Goal: Task Accomplishment & Management: Complete application form

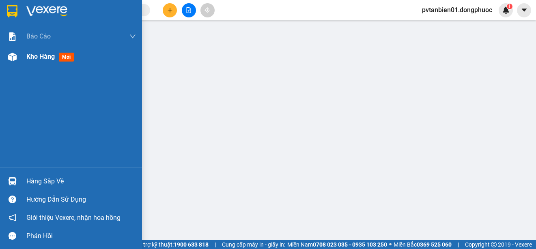
click at [19, 59] on div at bounding box center [12, 57] width 14 height 14
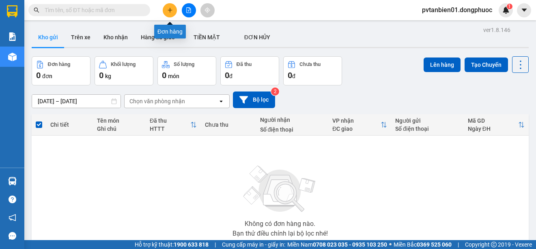
click at [176, 6] on div at bounding box center [188, 10] width 61 height 14
click at [165, 14] on button at bounding box center [170, 10] width 14 height 14
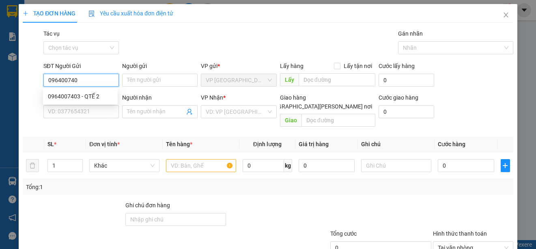
type input "0964007403"
click at [92, 96] on div "0964007403 - QTẾ 2" at bounding box center [80, 96] width 65 height 9
type input "QTẾ 2"
type input "0911479497"
type input "LABO HOÀN CẦU"
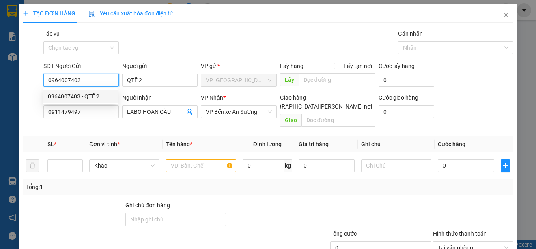
type input "25.000"
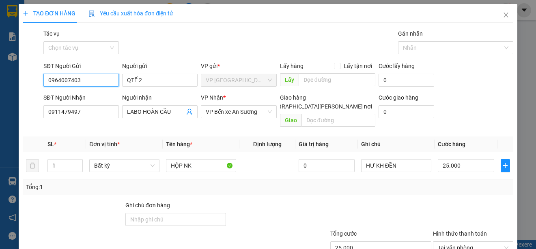
scroll to position [51, 0]
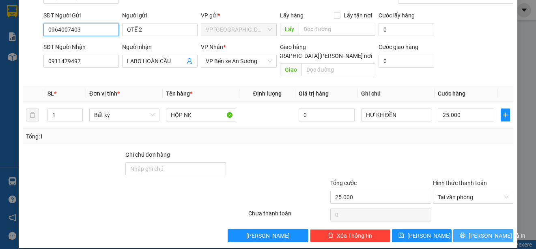
type input "0964007403"
click at [482, 231] on span "[PERSON_NAME] và In" at bounding box center [496, 235] width 57 height 9
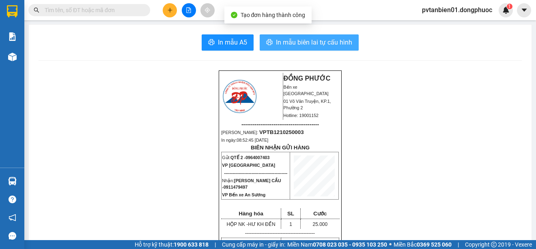
click at [326, 42] on span "In mẫu biên lai tự cấu hình" at bounding box center [314, 42] width 76 height 10
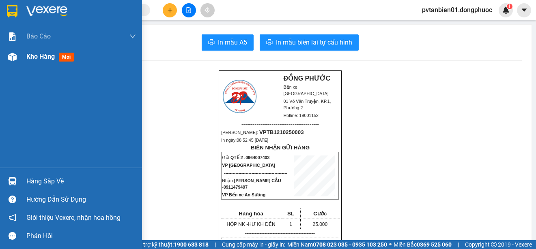
click at [13, 58] on img at bounding box center [12, 57] width 9 height 9
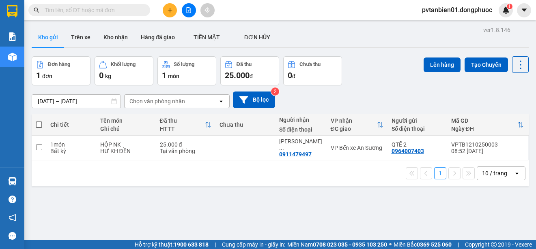
click at [37, 125] on span at bounding box center [39, 125] width 6 height 6
click at [39, 121] on input "checkbox" at bounding box center [39, 121] width 0 height 0
checkbox input "true"
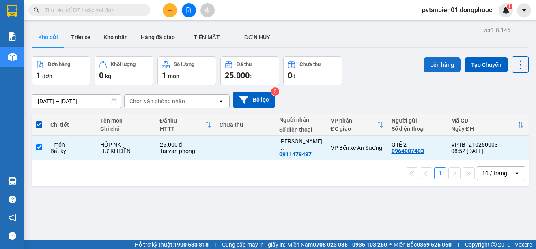
click at [427, 61] on button "Lên hàng" at bounding box center [441, 65] width 37 height 15
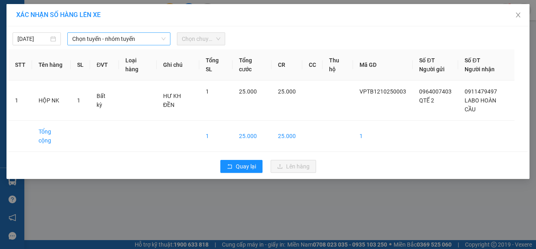
click at [109, 38] on span "Chọn tuyến - nhóm tuyến" at bounding box center [118, 39] width 93 height 12
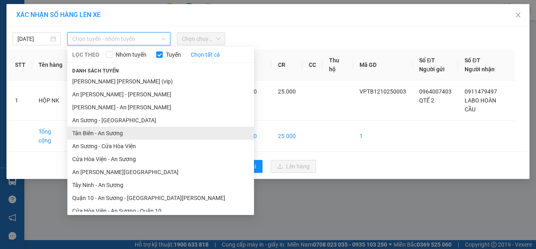
click at [107, 132] on li "Tân Biên - An Sương" at bounding box center [160, 133] width 186 height 13
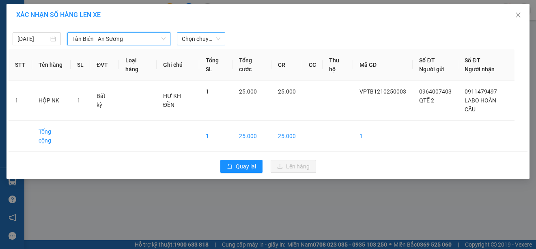
click at [210, 38] on span "Chọn chuyến" at bounding box center [201, 39] width 39 height 12
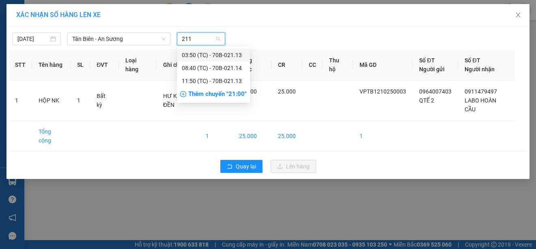
type input "2114"
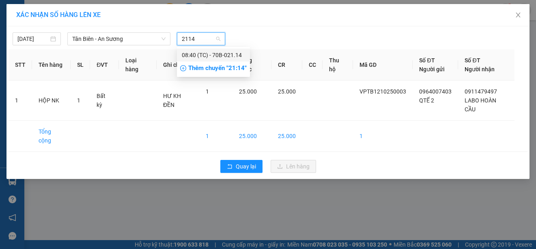
click at [220, 54] on div "08:40 (TC) - 70B-021.14" at bounding box center [213, 55] width 63 height 9
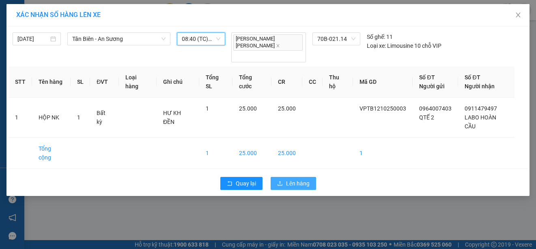
click at [301, 179] on span "Lên hàng" at bounding box center [298, 183] width 24 height 9
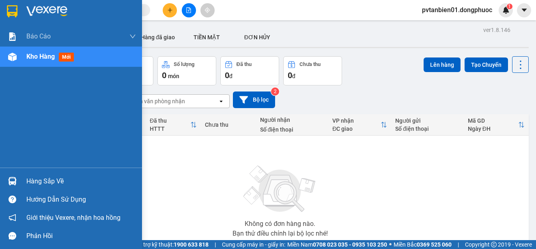
click at [16, 180] on img at bounding box center [12, 181] width 9 height 9
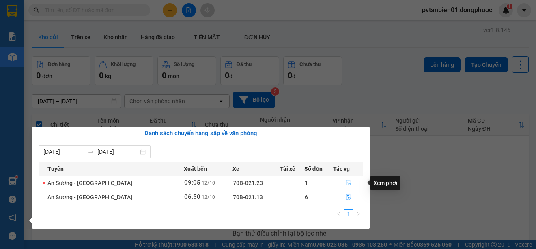
click at [347, 180] on icon "file-done" at bounding box center [348, 183] width 6 height 6
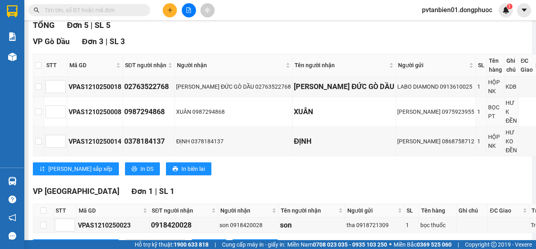
scroll to position [162, 0]
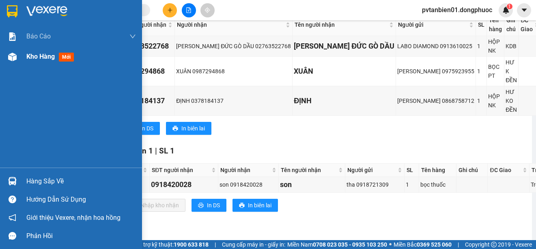
click at [39, 54] on span "Kho hàng" at bounding box center [40, 57] width 28 height 8
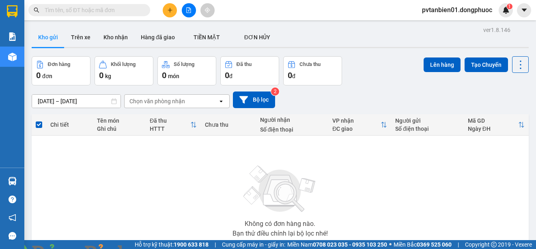
click at [108, 12] on input "text" at bounding box center [93, 10] width 96 height 9
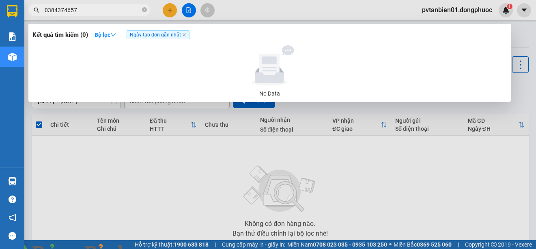
click at [56, 12] on input "0384374657" at bounding box center [93, 10] width 96 height 9
click at [83, 13] on input "0384374657" at bounding box center [93, 10] width 96 height 9
type input "0384374657"
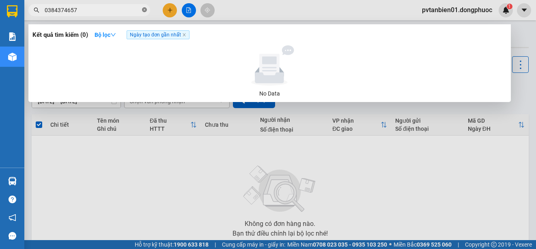
click at [144, 10] on icon "close-circle" at bounding box center [144, 9] width 5 height 5
click at [122, 11] on input "0867601404" at bounding box center [93, 10] width 96 height 9
type input "0867601404"
click at [143, 11] on icon "close-circle" at bounding box center [144, 9] width 5 height 5
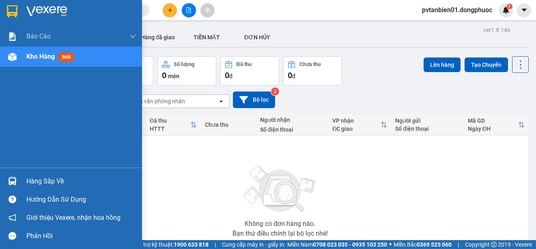
click at [35, 180] on div "Hàng sắp về" at bounding box center [80, 182] width 109 height 12
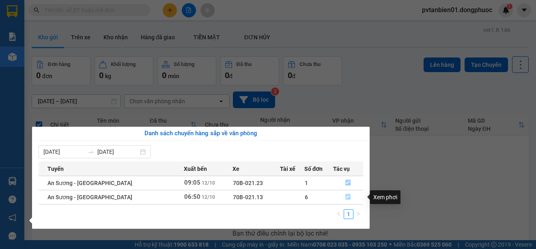
click at [346, 197] on icon "file-done" at bounding box center [348, 197] width 6 height 6
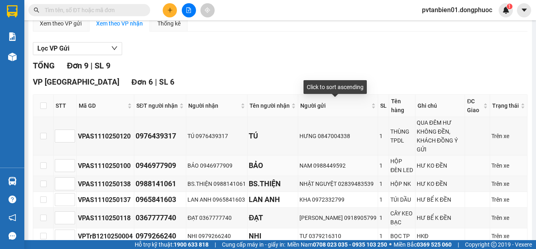
scroll to position [162, 0]
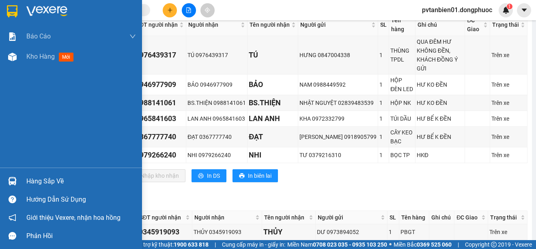
click at [64, 10] on img at bounding box center [46, 11] width 41 height 12
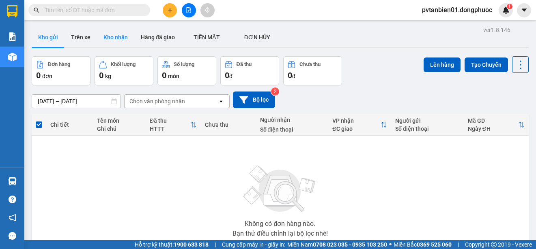
click at [117, 35] on button "Kho nhận" at bounding box center [115, 37] width 37 height 19
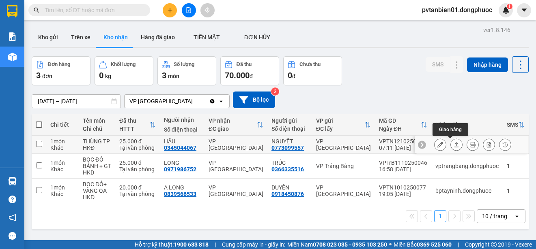
click at [453, 144] on icon at bounding box center [456, 145] width 6 height 6
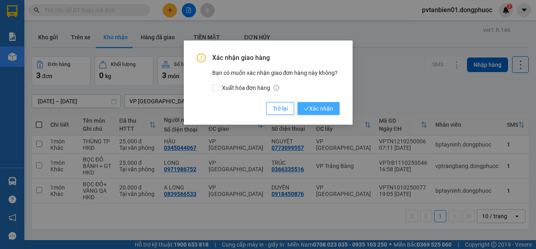
click at [318, 110] on span "Xác nhận" at bounding box center [318, 108] width 29 height 9
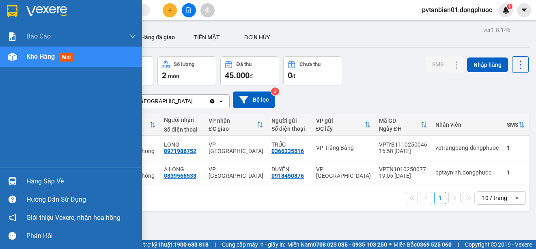
click at [47, 183] on div "Hàng sắp về" at bounding box center [80, 182] width 109 height 12
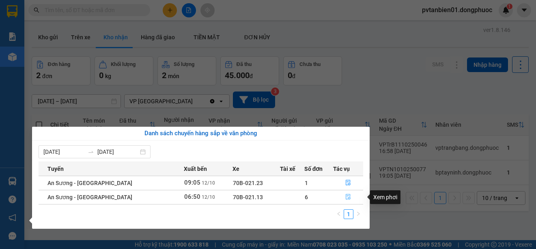
click at [345, 197] on icon "file-done" at bounding box center [347, 198] width 5 height 6
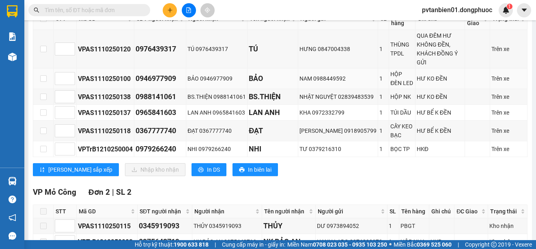
scroll to position [128, 0]
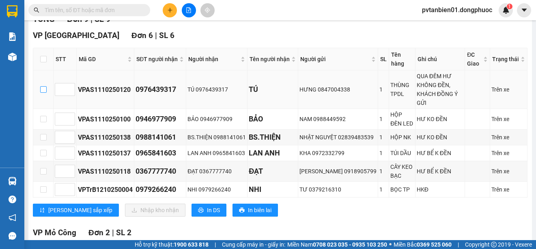
click at [41, 90] on input "checkbox" at bounding box center [43, 89] width 6 height 6
checkbox input "true"
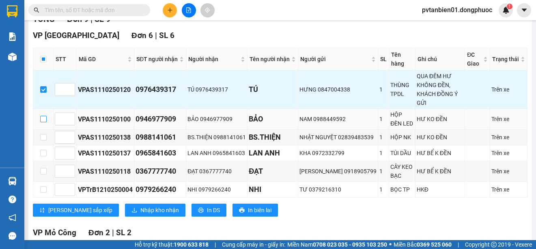
click at [45, 120] on input "checkbox" at bounding box center [43, 119] width 6 height 6
checkbox input "true"
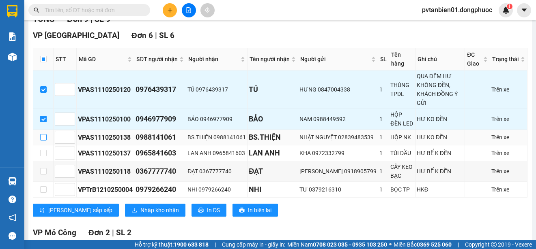
click at [43, 137] on input "checkbox" at bounding box center [43, 137] width 6 height 6
checkbox input "true"
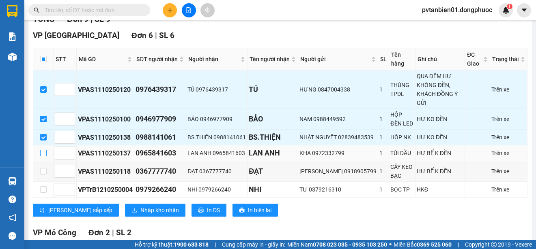
click at [46, 154] on input "checkbox" at bounding box center [43, 153] width 6 height 6
checkbox input "true"
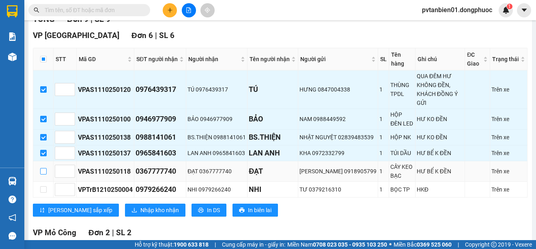
click at [41, 169] on input "checkbox" at bounding box center [43, 171] width 6 height 6
checkbox input "true"
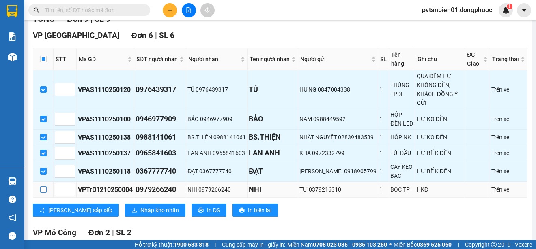
click at [42, 192] on input "checkbox" at bounding box center [43, 189] width 6 height 6
checkbox input "true"
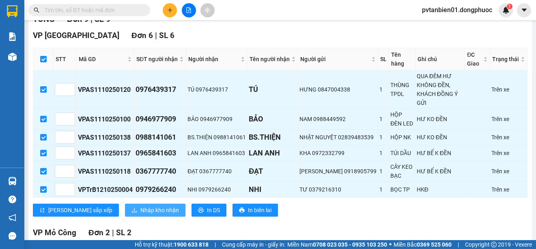
click at [140, 212] on span "Nhập kho nhận" at bounding box center [159, 210] width 39 height 9
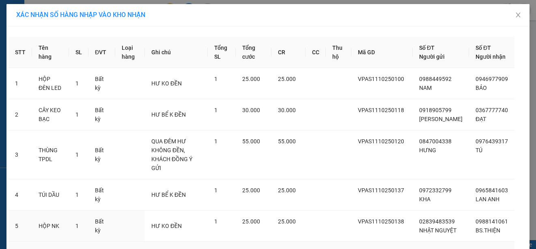
scroll to position [101, 0]
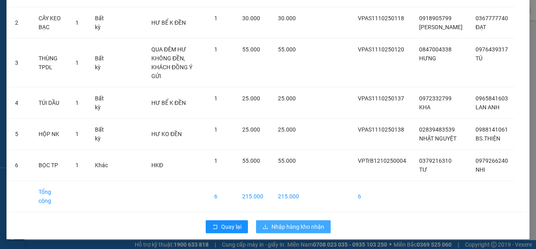
click at [301, 228] on span "Nhập hàng kho nhận" at bounding box center [297, 227] width 53 height 9
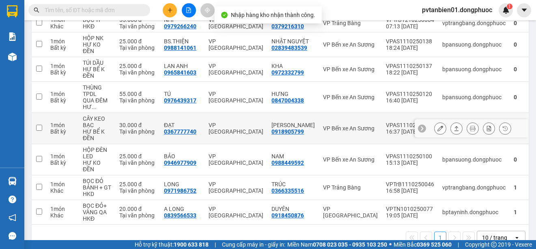
scroll to position [41, 0]
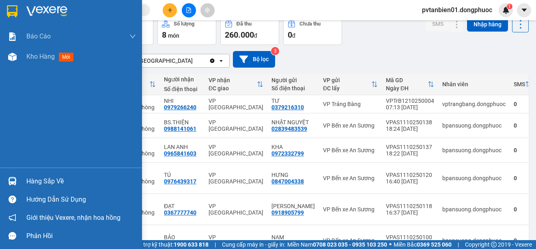
click at [31, 184] on div "Hàng sắp về" at bounding box center [80, 182] width 109 height 12
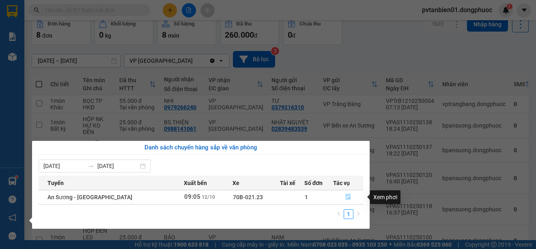
click at [345, 196] on icon "file-done" at bounding box center [348, 197] width 6 height 6
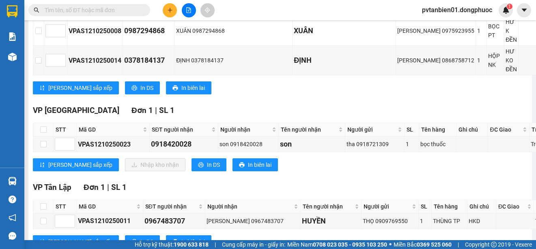
scroll to position [234, 0]
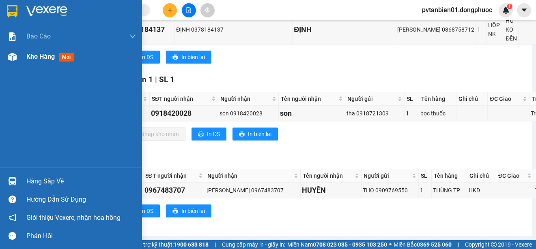
click at [43, 59] on span "Kho hàng" at bounding box center [40, 57] width 28 height 8
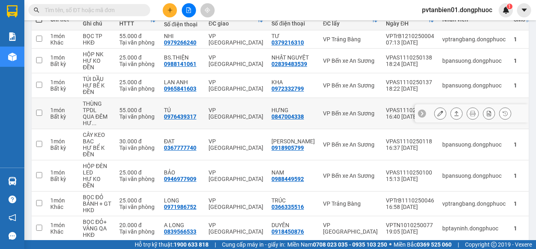
scroll to position [65, 0]
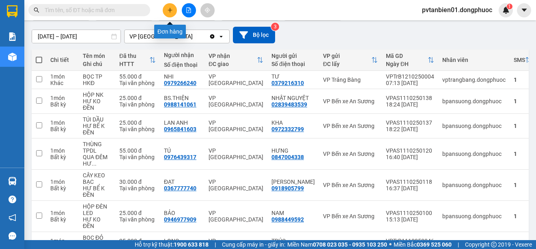
click at [164, 5] on button at bounding box center [170, 10] width 14 height 14
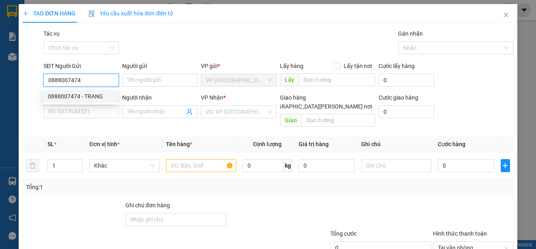
type input "0888007474"
click at [103, 88] on div "0888007474 0888007474 - TRANG" at bounding box center [80, 96] width 75 height 16
click at [101, 78] on input "0888007474" at bounding box center [80, 80] width 75 height 13
click at [94, 96] on div "0888007474 - TRANG" at bounding box center [80, 96] width 65 height 9
type input "TRANG"
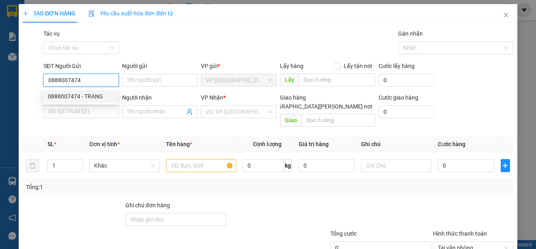
type input "0909665542"
type input "LINH"
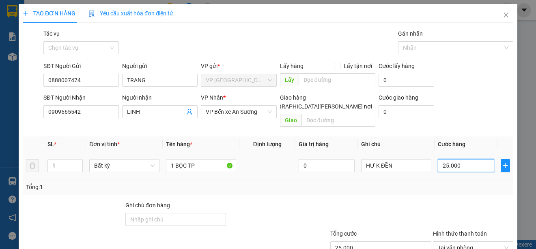
click at [437, 159] on input "25.000" at bounding box center [465, 165] width 56 height 13
type input "4"
type input "45"
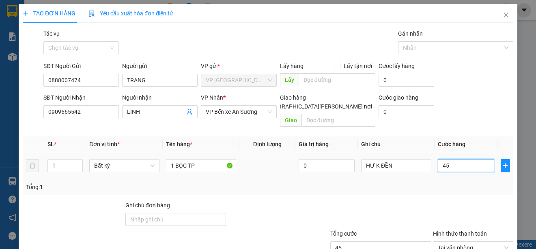
type input "450"
type input "4.500"
type input "45.000"
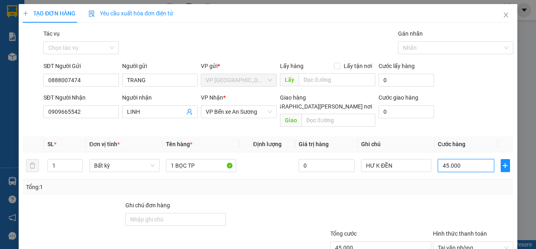
scroll to position [51, 0]
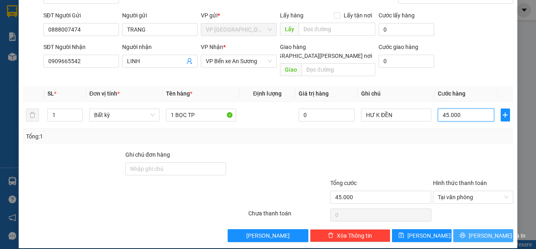
type input "45.000"
click at [478, 231] on span "[PERSON_NAME] và In" at bounding box center [496, 235] width 57 height 9
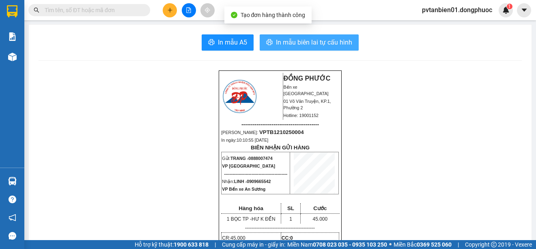
click at [311, 43] on span "In mẫu biên lai tự cấu hình" at bounding box center [314, 42] width 76 height 10
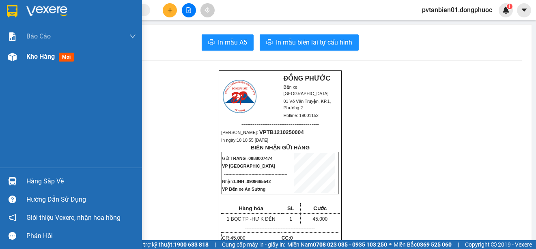
click at [18, 54] on div at bounding box center [12, 57] width 14 height 14
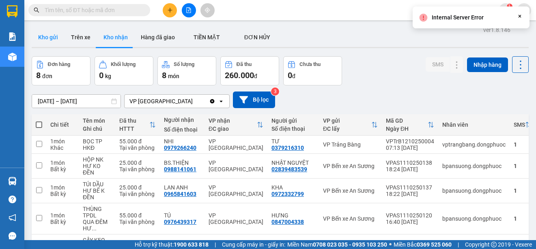
click at [51, 39] on button "Kho gửi" at bounding box center [48, 37] width 33 height 19
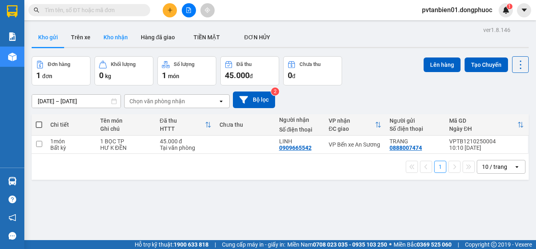
click at [108, 37] on button "Kho nhận" at bounding box center [115, 37] width 37 height 19
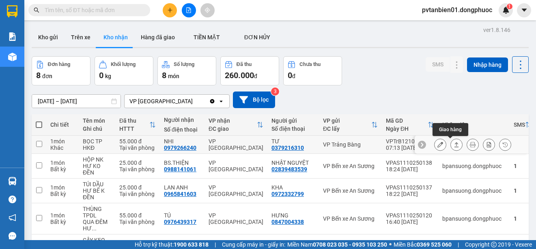
click at [453, 144] on icon at bounding box center [456, 145] width 6 height 6
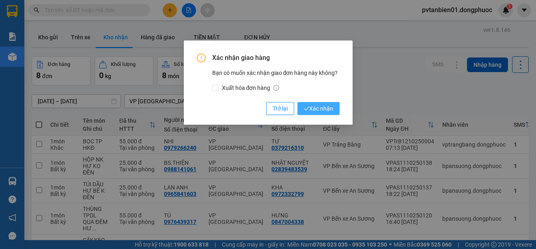
click at [331, 111] on span "Xác nhận" at bounding box center [318, 108] width 29 height 9
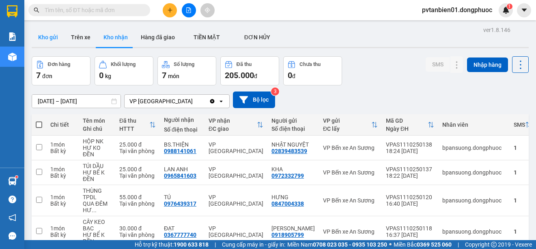
click at [56, 40] on button "Kho gửi" at bounding box center [48, 37] width 33 height 19
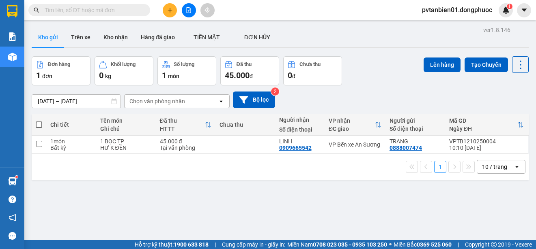
click at [37, 126] on span at bounding box center [39, 125] width 6 height 6
click at [39, 121] on input "checkbox" at bounding box center [39, 121] width 0 height 0
checkbox input "true"
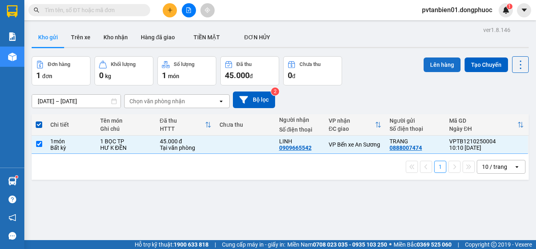
click at [440, 67] on button "Lên hàng" at bounding box center [441, 65] width 37 height 15
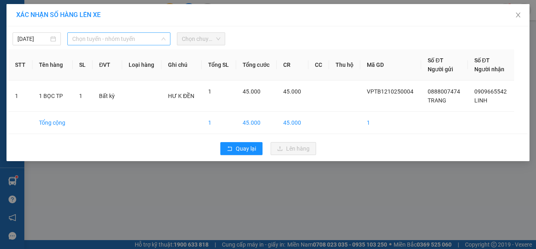
click at [102, 38] on span "Chọn tuyến - nhóm tuyến" at bounding box center [118, 39] width 93 height 12
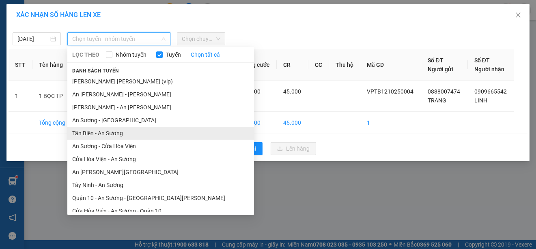
click at [90, 132] on li "Tân Biên - An Sương" at bounding box center [160, 133] width 186 height 13
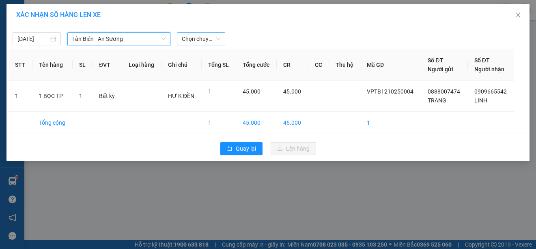
click at [203, 42] on span "Chọn chuyến" at bounding box center [201, 39] width 39 height 12
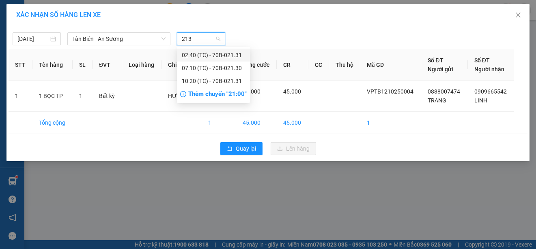
type input "2131"
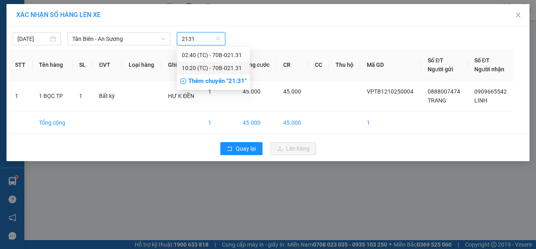
click at [189, 69] on div "10:20 (TC) - 70B-021.31" at bounding box center [213, 68] width 63 height 9
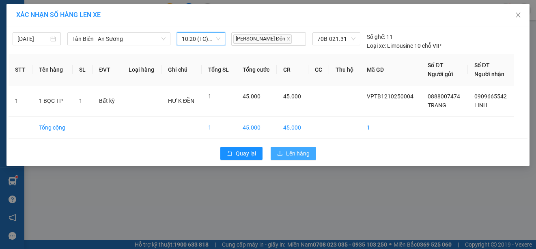
click at [297, 153] on span "Lên hàng" at bounding box center [298, 153] width 24 height 9
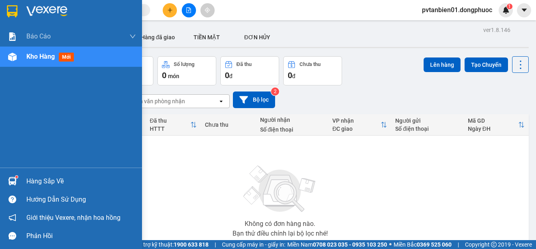
click at [15, 182] on img at bounding box center [12, 181] width 9 height 9
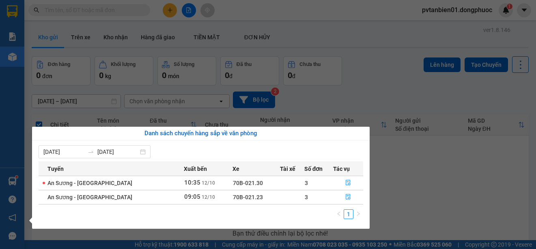
click at [420, 176] on section "Kết quả [PERSON_NAME] ( 0 ) Bộ lọc Ngày tạo [PERSON_NAME] nhất No Data pvtanbie…" at bounding box center [268, 124] width 536 height 249
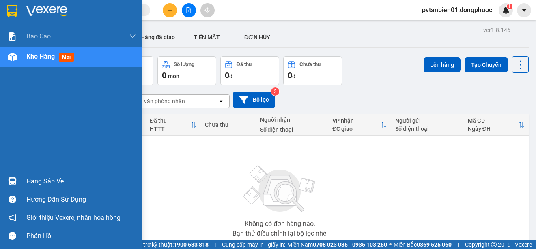
click at [55, 183] on div "Hàng sắp về" at bounding box center [80, 182] width 109 height 12
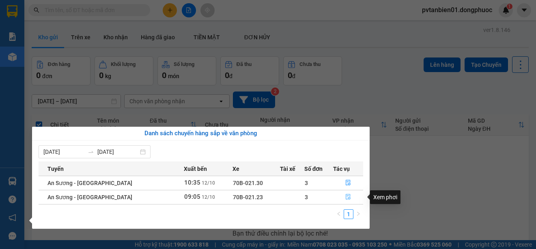
click at [349, 196] on button "button" at bounding box center [347, 197] width 29 height 13
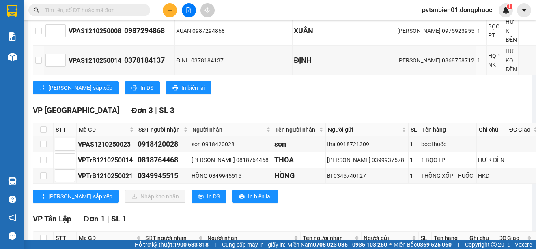
scroll to position [265, 0]
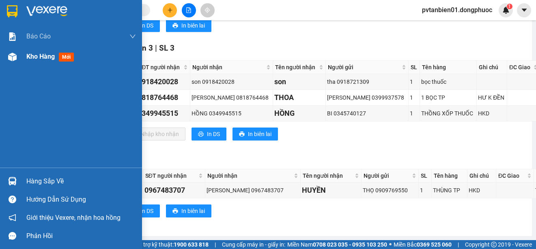
click at [11, 57] on img at bounding box center [12, 57] width 9 height 9
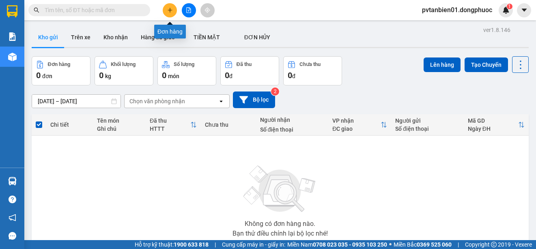
click at [168, 13] on button at bounding box center [170, 10] width 14 height 14
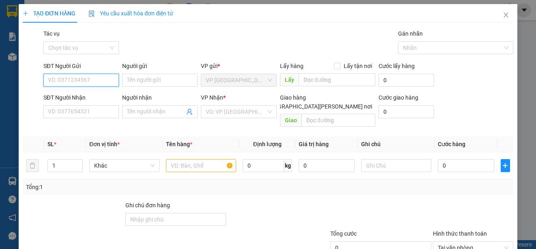
click at [102, 81] on input "SĐT Người Gửi" at bounding box center [80, 80] width 75 height 13
type input "0862660422"
click at [86, 90] on div "0862660422 - ngợi" at bounding box center [80, 96] width 75 height 13
type input "ngợi"
type input "0344084044"
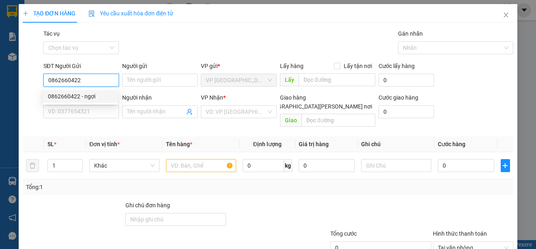
type input "THỦY"
type input "40.000"
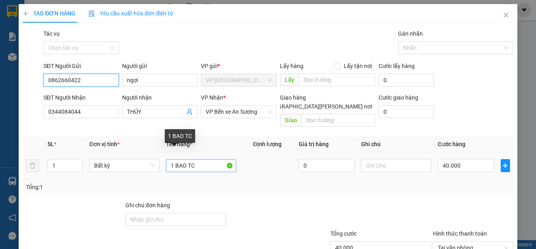
type input "0862660422"
drag, startPoint x: 177, startPoint y: 156, endPoint x: 201, endPoint y: 161, distance: 25.3
click at [201, 161] on input "1 BAO TC" at bounding box center [201, 165] width 70 height 13
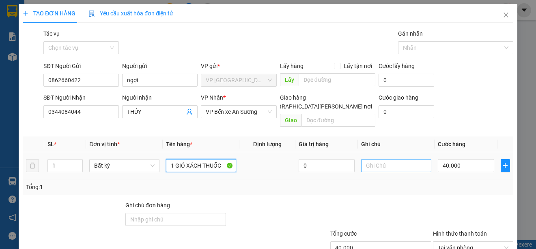
type input "1 GIỎ XÁCH THUỐC"
click at [387, 160] on input "text" at bounding box center [396, 165] width 70 height 13
type input "KNP"
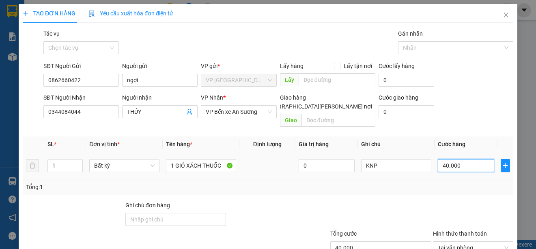
click at [467, 159] on input "40.000" at bounding box center [465, 165] width 56 height 13
type input "2"
type input "25"
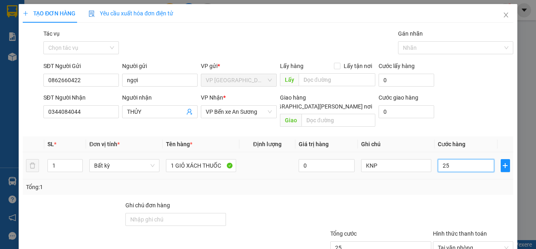
type input "250"
type input "2.500"
type input "25.000"
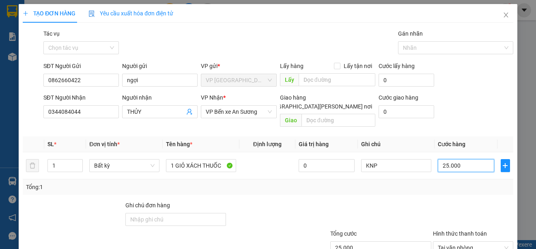
scroll to position [51, 0]
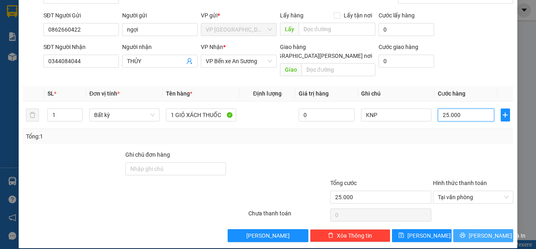
type input "25.000"
click at [474, 231] on span "[PERSON_NAME] và In" at bounding box center [496, 235] width 57 height 9
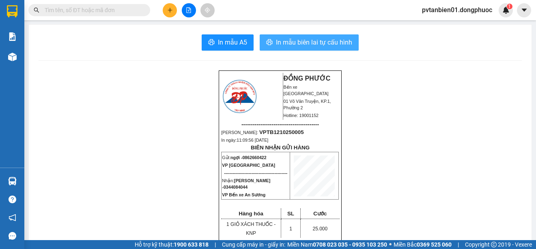
click at [297, 42] on span "In mẫu biên lai tự cấu hình" at bounding box center [314, 42] width 76 height 10
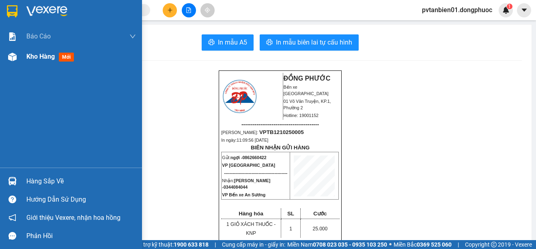
click at [23, 60] on div "Kho hàng mới" at bounding box center [71, 57] width 142 height 20
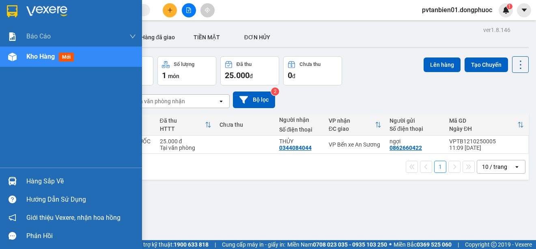
click at [13, 180] on img at bounding box center [12, 181] width 9 height 9
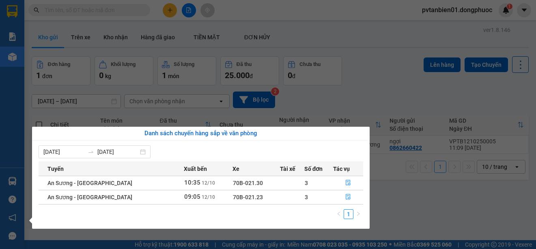
click at [395, 208] on section "Kết quả [PERSON_NAME] ( 0 ) Bộ lọc Ngày tạo [PERSON_NAME] nhất No Data pvtanbie…" at bounding box center [268, 124] width 536 height 249
